Goal: Navigation & Orientation: Find specific page/section

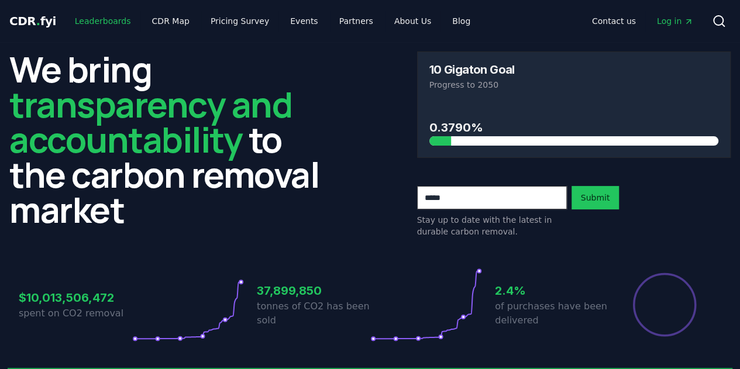
click at [116, 18] on link "Leaderboards" at bounding box center [103, 21] width 75 height 21
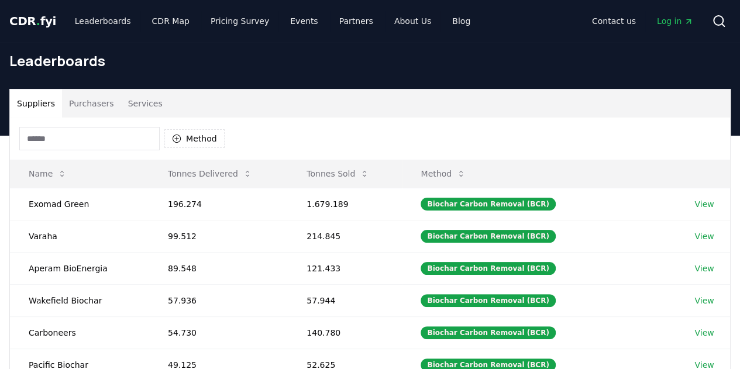
click at [104, 111] on button "Purchasers" at bounding box center [91, 104] width 59 height 28
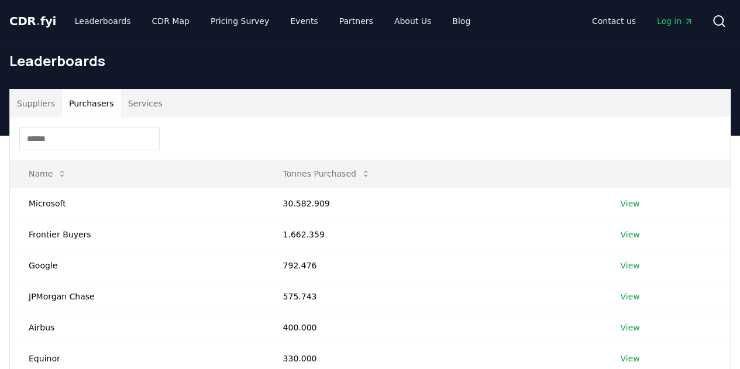
click at [18, 32] on div "CDR . fyi Leaderboards CDR Map Pricing Survey Events Partners About Us Blog" at bounding box center [244, 21] width 471 height 21
click at [27, 25] on span "CDR . fyi" at bounding box center [32, 21] width 47 height 14
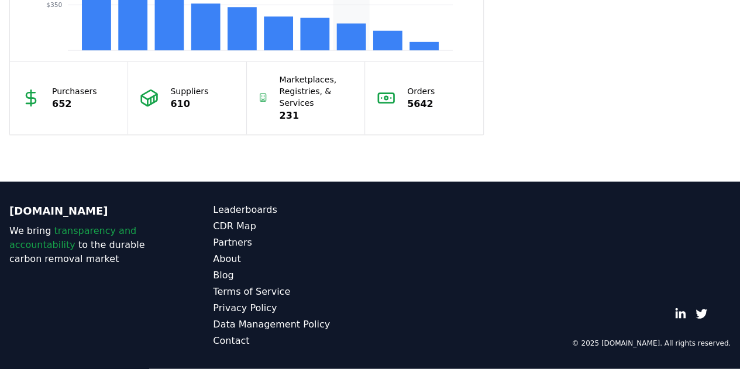
scroll to position [1136, 0]
